Goal: Task Accomplishment & Management: Use online tool/utility

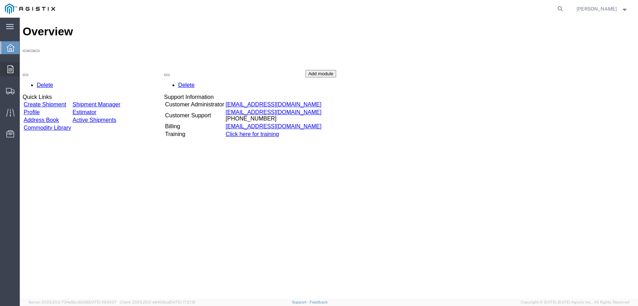
click at [11, 67] on icon at bounding box center [10, 69] width 6 height 8
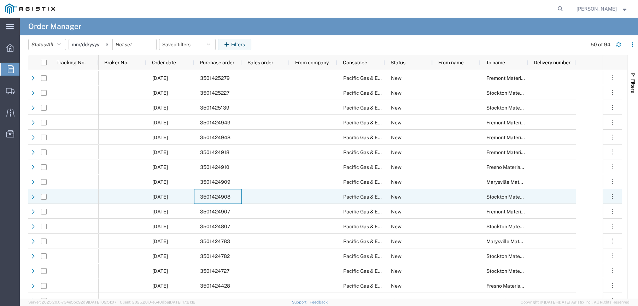
click at [205, 195] on span "3501424908" at bounding box center [215, 197] width 30 height 6
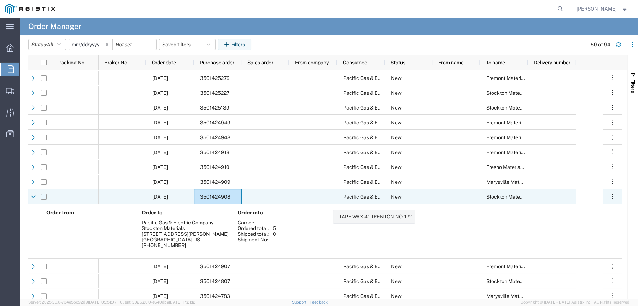
click at [45, 198] on input "Press Space to toggle row selection (unchecked)" at bounding box center [44, 197] width 6 height 6
checkbox input "true"
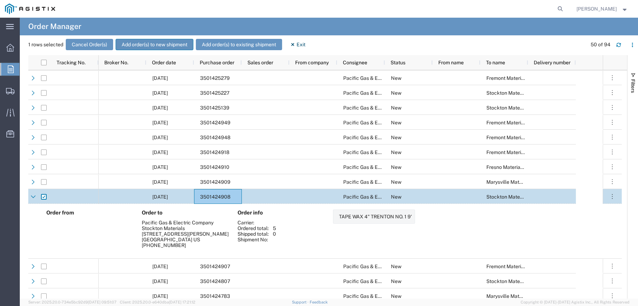
click at [129, 43] on button "Add order(s) to new shipment" at bounding box center [155, 44] width 78 height 11
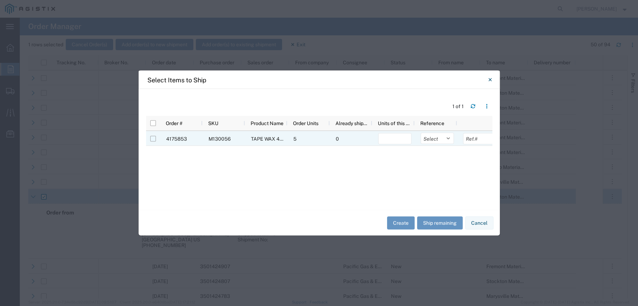
click at [153, 138] on input "Press Space to toggle row selection (unchecked)" at bounding box center [153, 139] width 6 height 6
checkbox input "true"
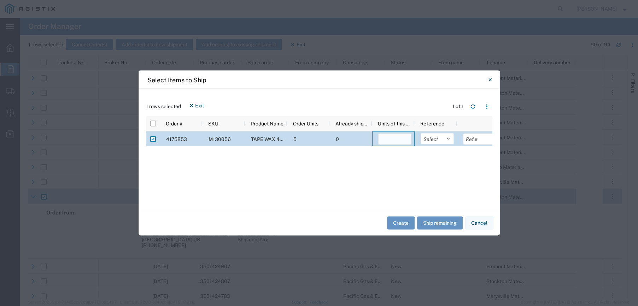
click at [386, 139] on input "number" at bounding box center [394, 139] width 33 height 11
type input "5"
click at [446, 136] on select "Select Purchase Order Delivery Number" at bounding box center [437, 138] width 33 height 11
select select "PURCHORD"
click at [421, 133] on select "Select Purchase Order Delivery Number" at bounding box center [437, 138] width 33 height 11
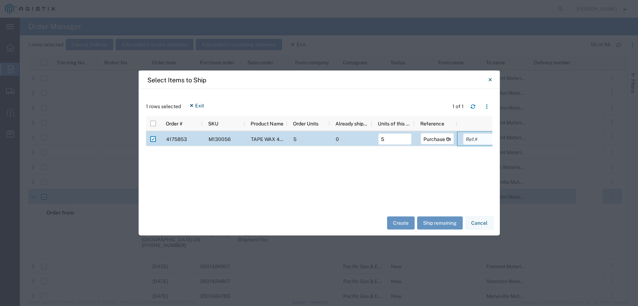
click at [474, 140] on input "text" at bounding box center [479, 139] width 33 height 11
type input "3501424908"
click at [399, 226] on button "Create" at bounding box center [401, 222] width 28 height 13
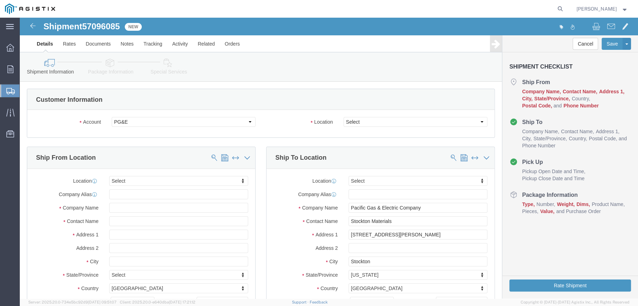
select select
click select "Select All Others [GEOGRAPHIC_DATA] [GEOGRAPHIC_DATA] [GEOGRAPHIC_DATA] [GEOGRA…"
select select "23082"
click select "Select All Others [GEOGRAPHIC_DATA] [GEOGRAPHIC_DATA] [GEOGRAPHIC_DATA] [GEOGRA…"
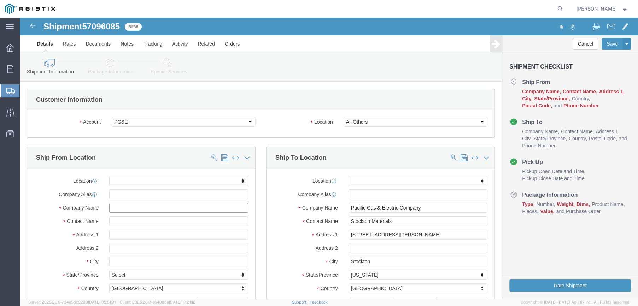
click input "text"
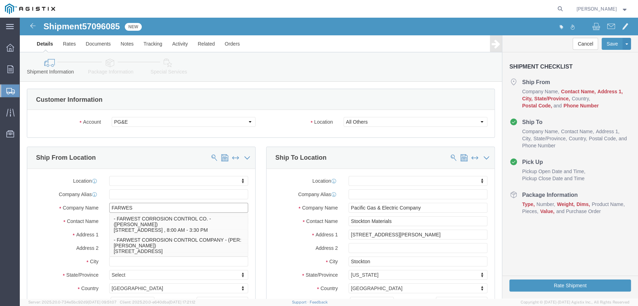
type input "FARWEST"
click p "- FARWEST CORROSION CONTROL CO. - ([PERSON_NAME]) [STREET_ADDRESS] , 8:00 AM - …"
select select "CA"
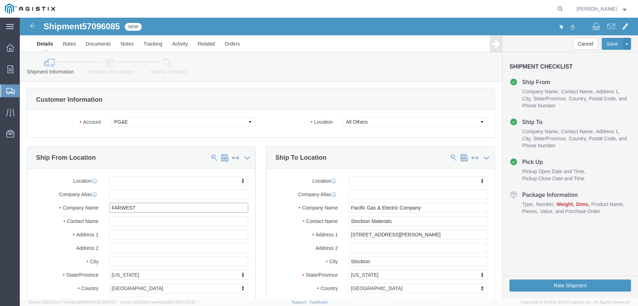
type input "FARWEST CORROSION CONTROL CO."
drag, startPoint x: 128, startPoint y: 203, endPoint x: 77, endPoint y: 203, distance: 50.2
click div "Contact Name"
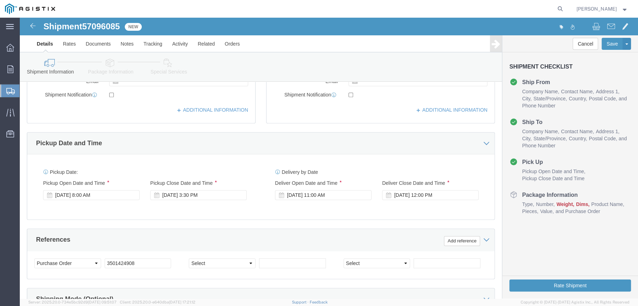
scroll to position [283, 0]
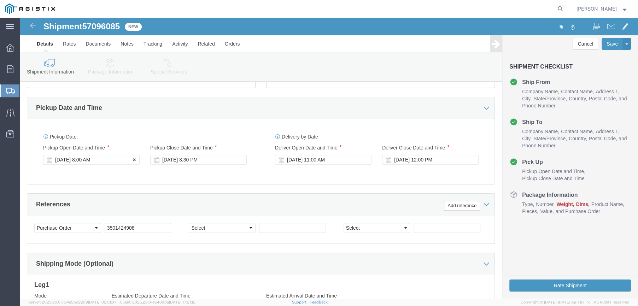
type input "[PERSON_NAME]"
click div "[DATE] 8:00 AM"
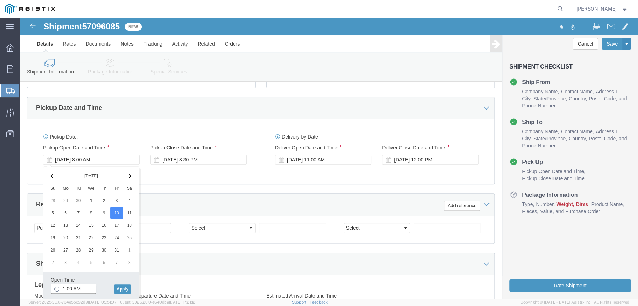
click input "1:00 AM"
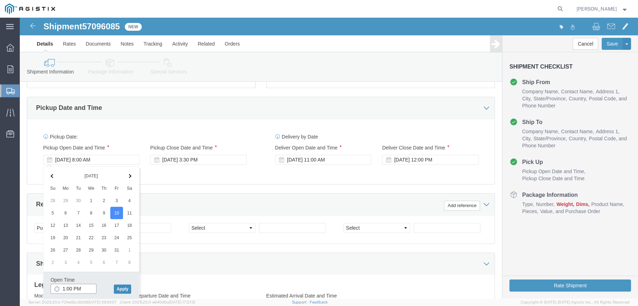
type input "1:00 PM"
click button "Apply"
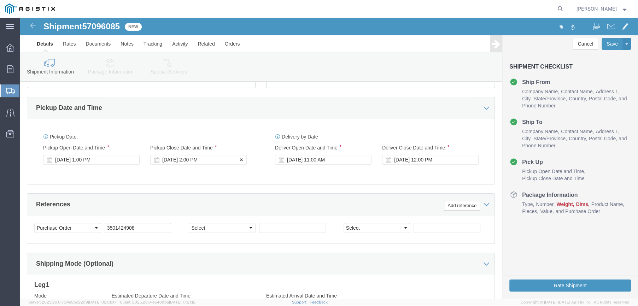
click div "[DATE] 2:00 PM"
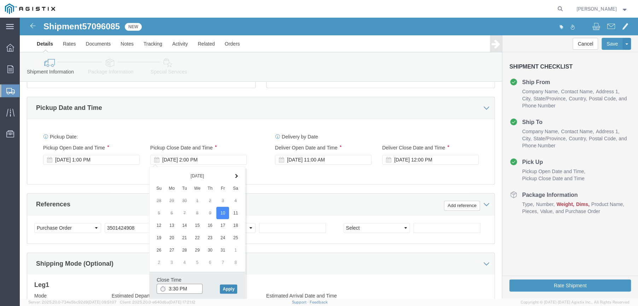
type input "3:30 PM"
click button "Apply"
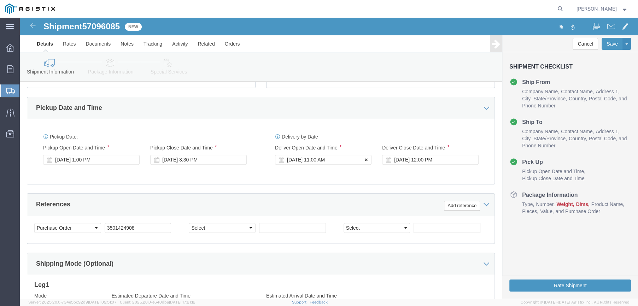
click div "[DATE] 11:00 AM"
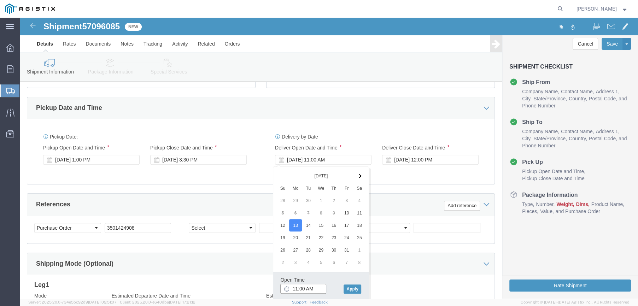
click input "11:00 AM"
type input "8:00 AM"
click button "Apply"
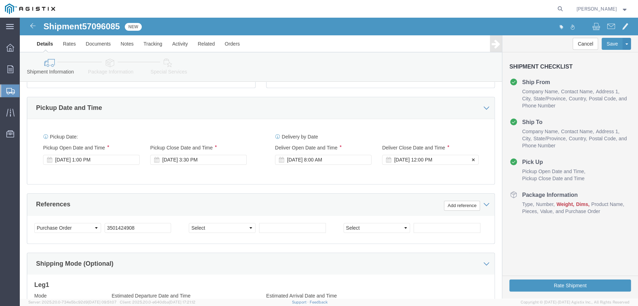
click div "[DATE] 12:00 PM"
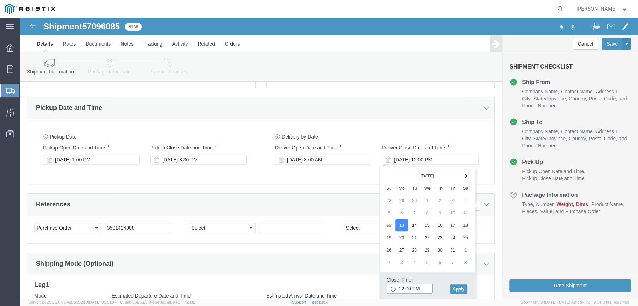
click input "12:00 PM"
type input "2:00 PM"
click button "Apply"
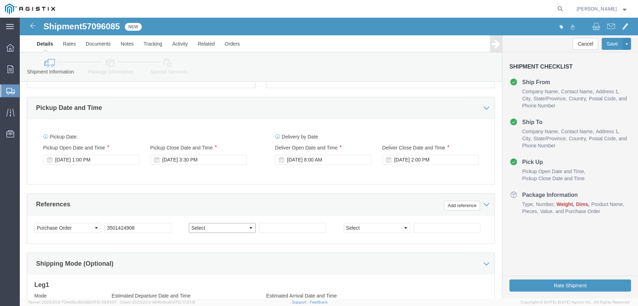
click select "Select Account Type Activity ID Airline Appointment Number ASN Batch Request # …"
select select "SALEORDR"
click select "Select Account Type Activity ID Airline Appointment Number ASN Batch Request # …"
click input "text"
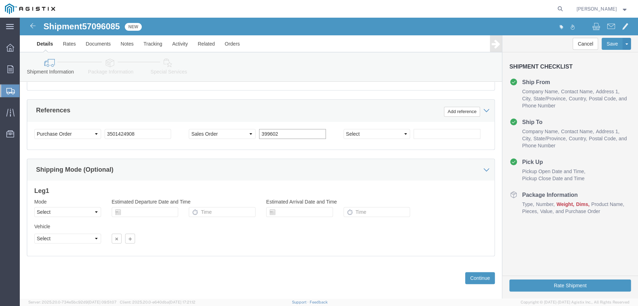
scroll to position [384, 0]
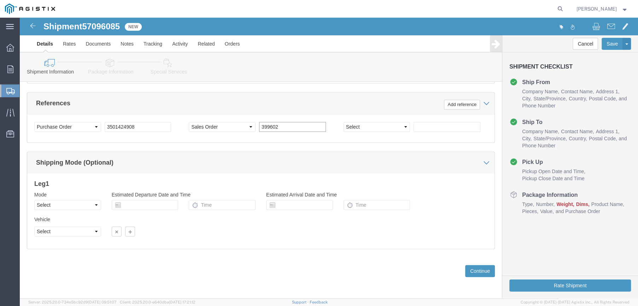
type input "399602"
click select "Select Air Less than Truckload Multi-Leg Ocean Freight Rail Small Parcel Truckl…"
select select "LTL"
click select "Select Air Less than Truckload Multi-Leg Ocean Freight Rail Small Parcel Truckl…"
click button "Continue"
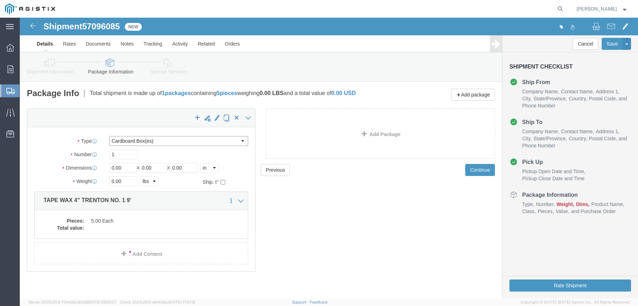
click select "Select Bulk Bundle(s) Cardboard Box(es) Carton(s) Crate(s) Drum(s) (Fiberboard)…"
select select "PSNS"
click select "Select Bulk Bundle(s) Cardboard Box(es) Carton(s) Crate(s) Drum(s) (Fiberboard)…"
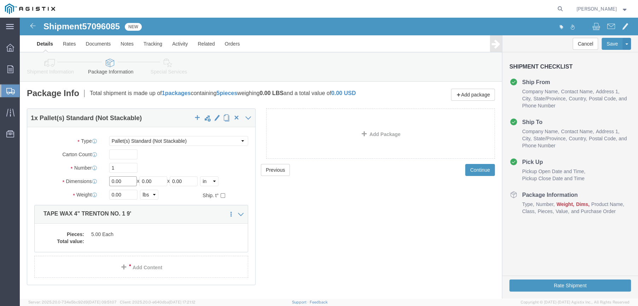
drag, startPoint x: 102, startPoint y: 163, endPoint x: 86, endPoint y: 164, distance: 16.0
click div "Length 0.00 x Width 0.00 x Height 0.00 Select cm ft in"
type input "46"
type input "15"
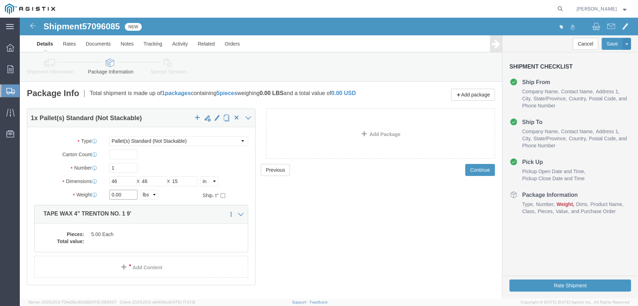
drag, startPoint x: 101, startPoint y: 177, endPoint x: 82, endPoint y: 179, distance: 19.2
click div "Weight 0.00 Select kgs lbs Ship. t°"
type input "196"
click dl "Pieces: 5.00 Each Total value:"
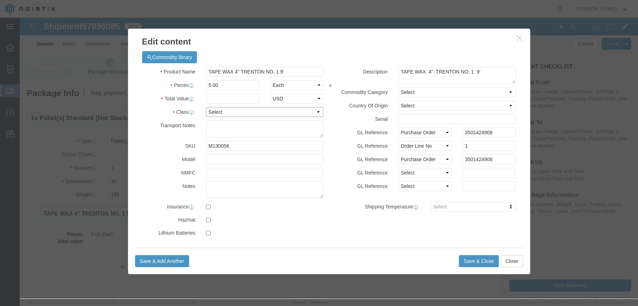
click select "Select 50 55 60 65 70 85 92.5 100 125 175 250 300 400"
select select "65"
click select "Select 50 55 60 65 70 85 92.5 100 125 175 250 300 400"
click input "text"
type input "2626.25"
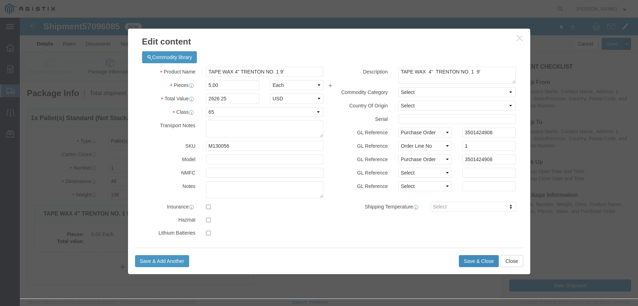
click button "Save & Close"
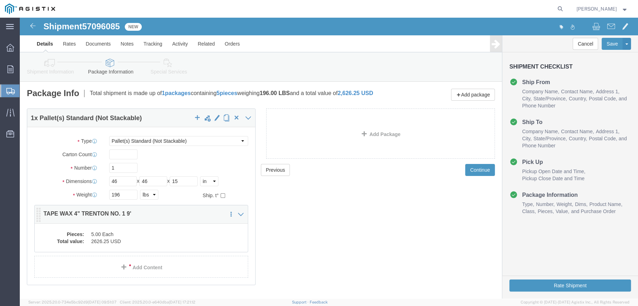
click dd "5.00 Each"
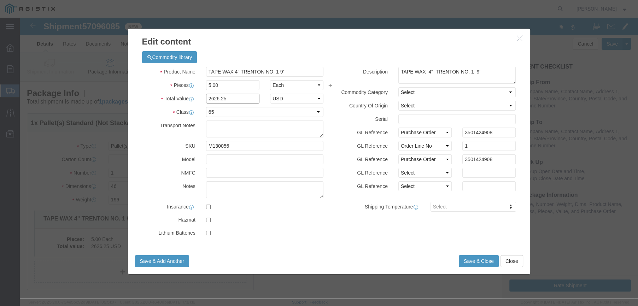
click input "2626.25"
type input "1626.25"
click button "Save & Close"
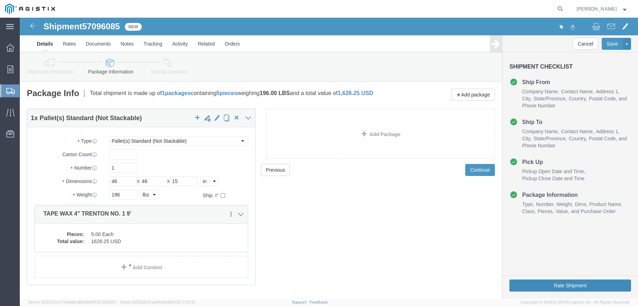
click button "Rate Shipment"
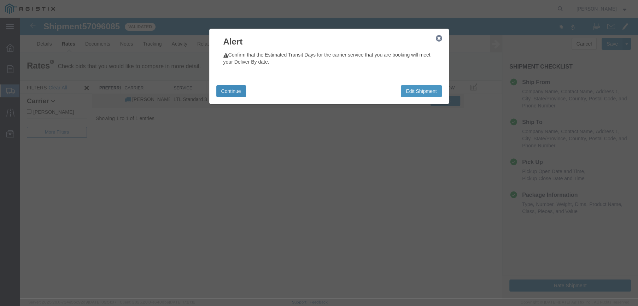
click at [219, 90] on button "Continue" at bounding box center [231, 91] width 30 height 12
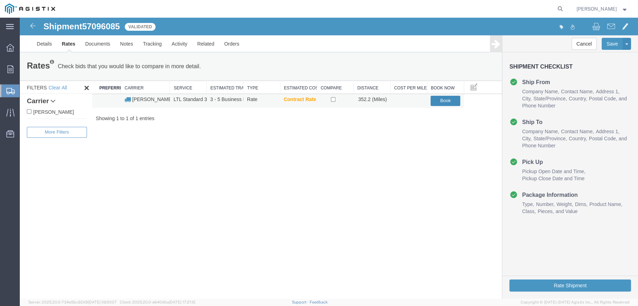
click at [443, 100] on button "Book" at bounding box center [446, 101] width 30 height 10
